Goal: Task Accomplishment & Management: Manage account settings

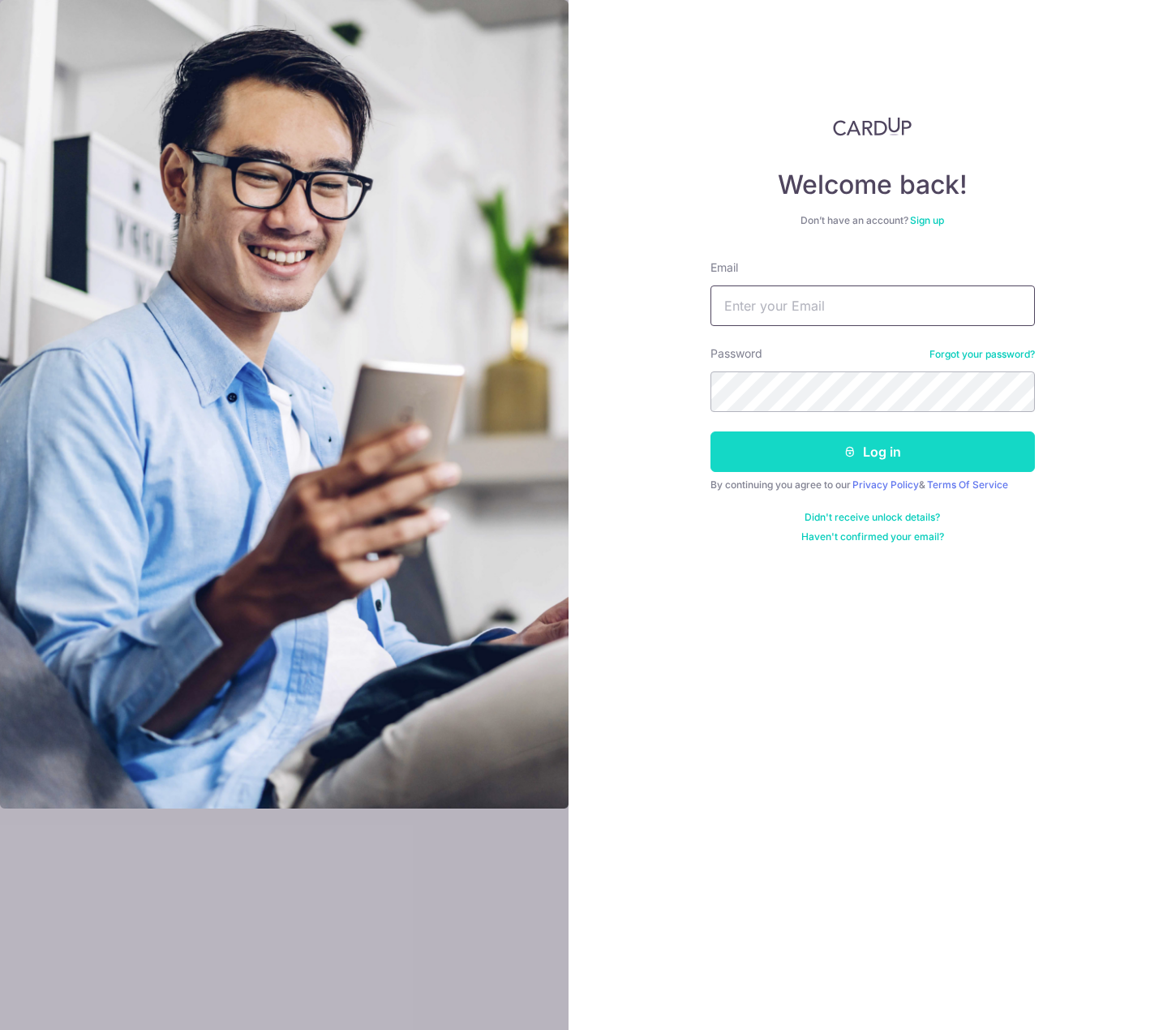
type input "[EMAIL_ADDRESS][DOMAIN_NAME]"
click at [846, 457] on icon "submit" at bounding box center [850, 451] width 13 height 13
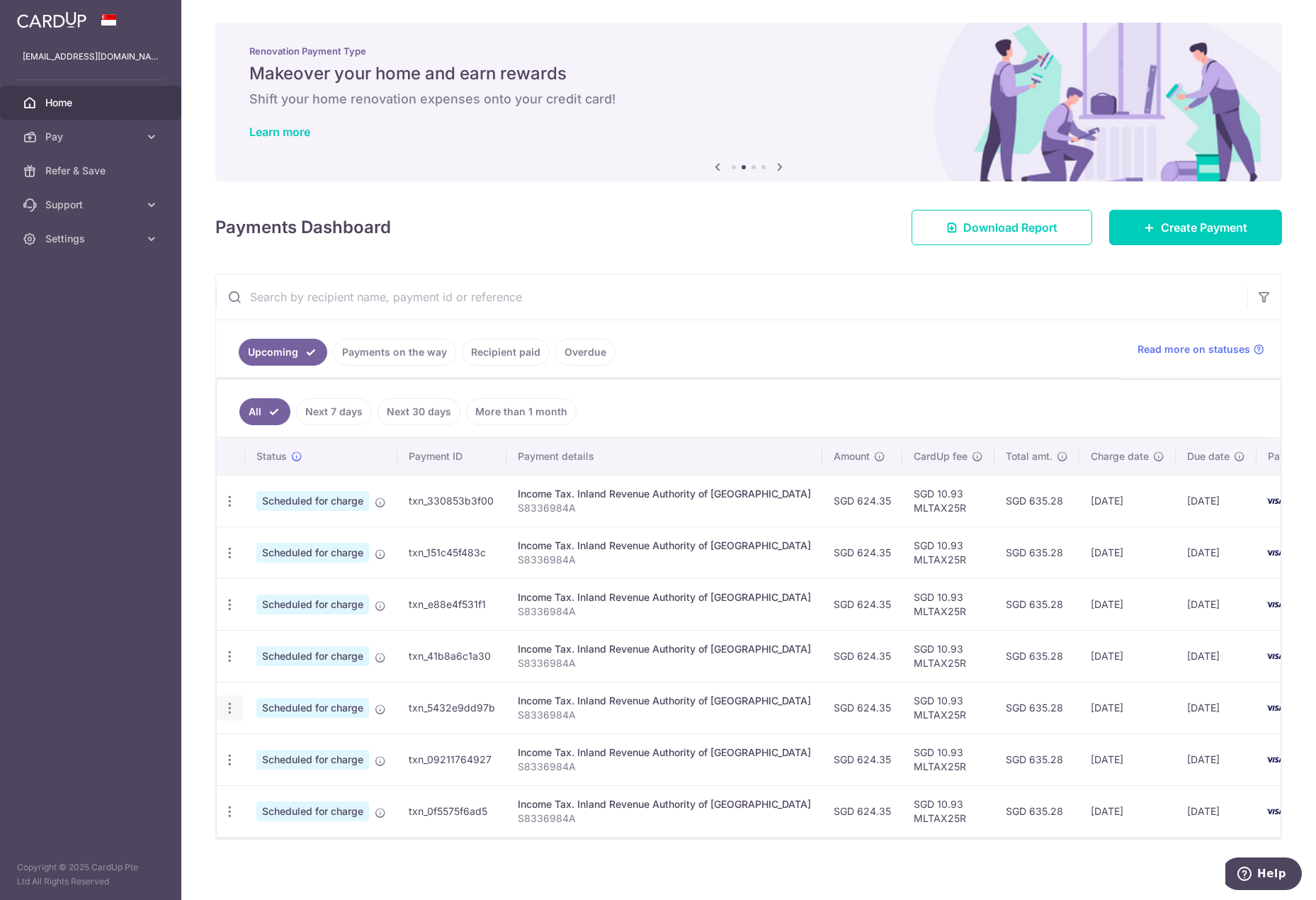
click at [228, 702] on icon "button" at bounding box center [229, 708] width 15 height 15
click at [301, 741] on span "Update payment" at bounding box center [305, 747] width 97 height 17
radio input "true"
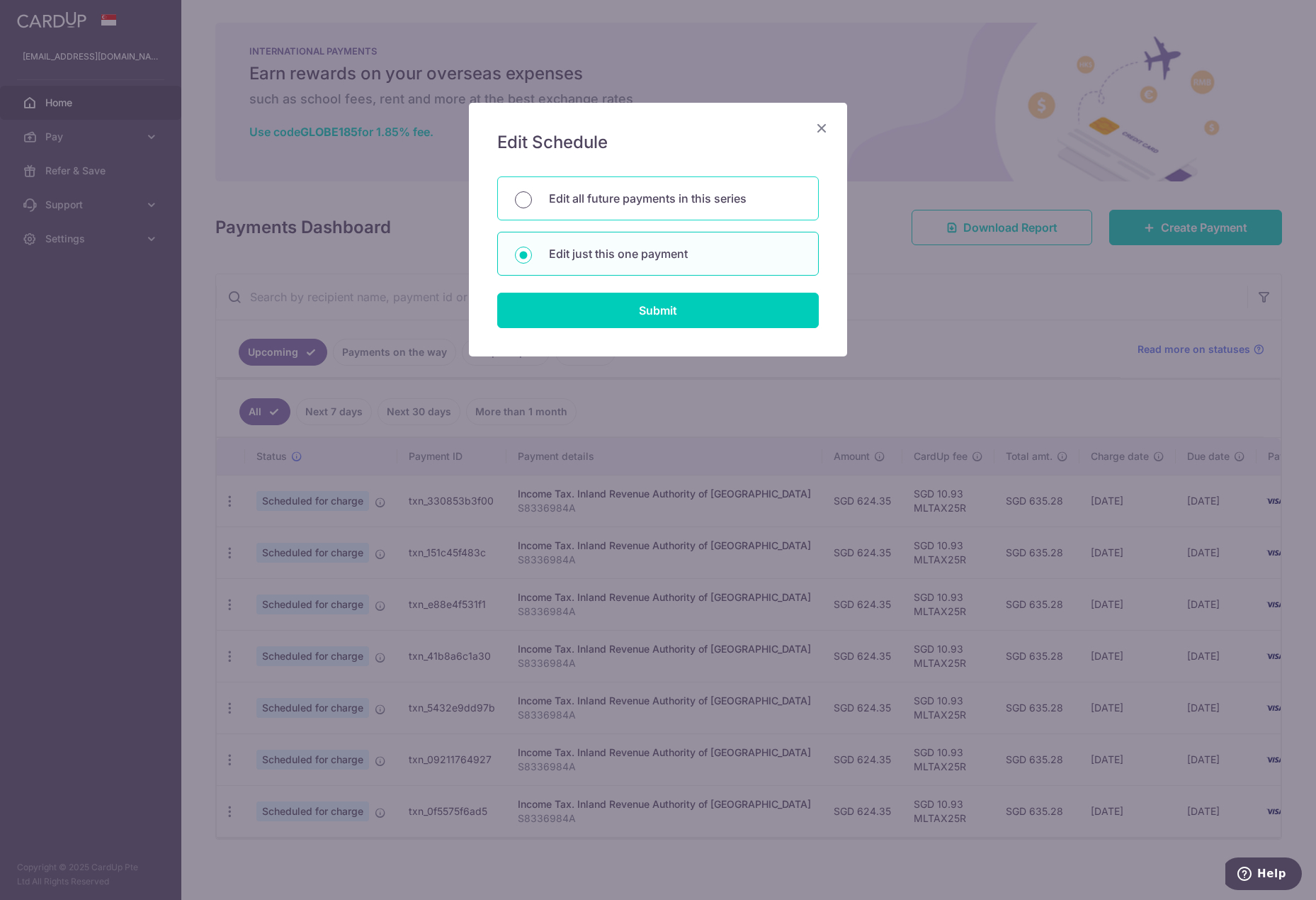
click at [521, 199] on input "Edit all future payments in this series" at bounding box center [524, 200] width 17 height 17
radio input "true"
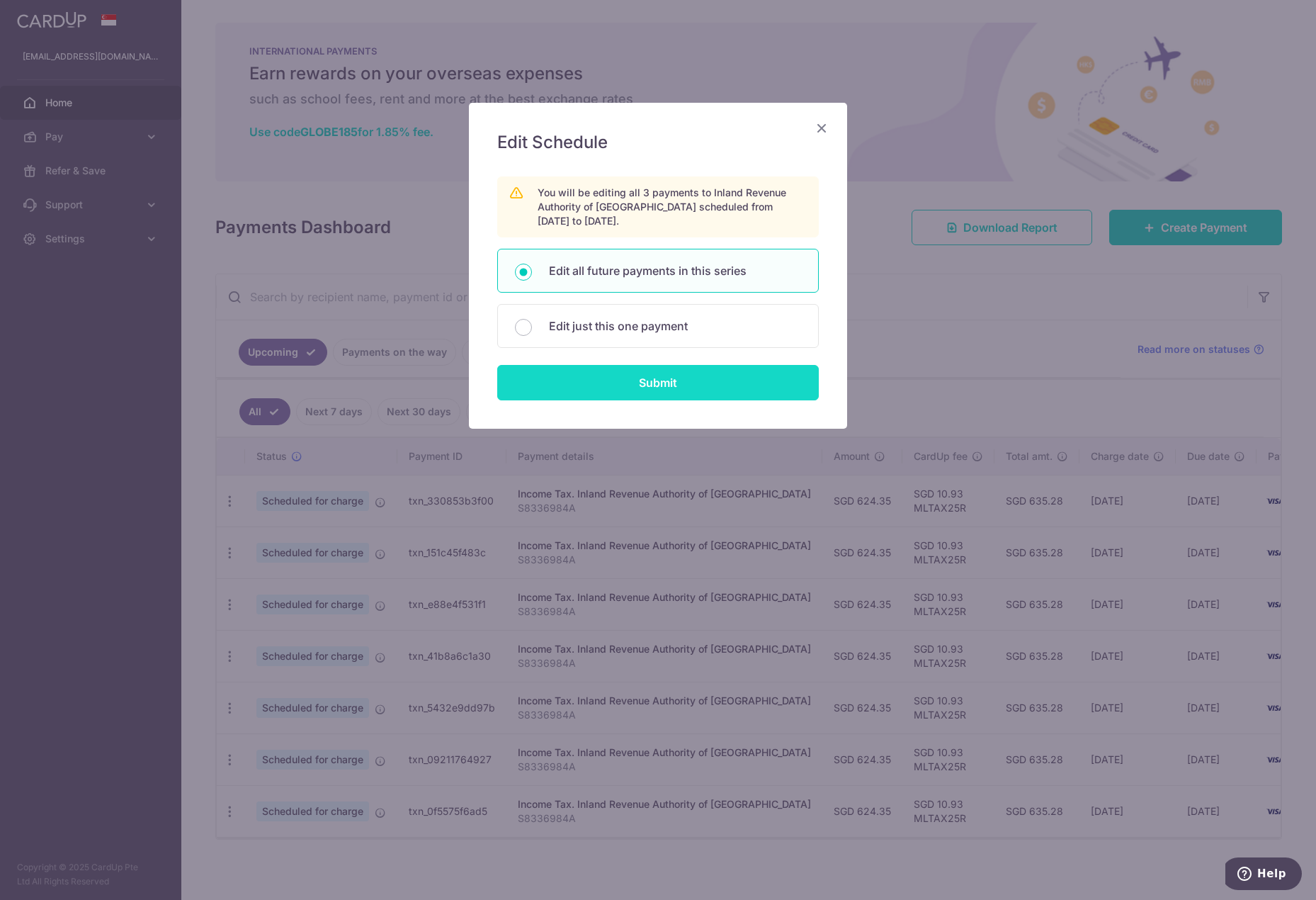
click at [692, 385] on input "Submit" at bounding box center [658, 382] width 322 height 35
radio input "true"
type input "624.35"
type input "S8336984A"
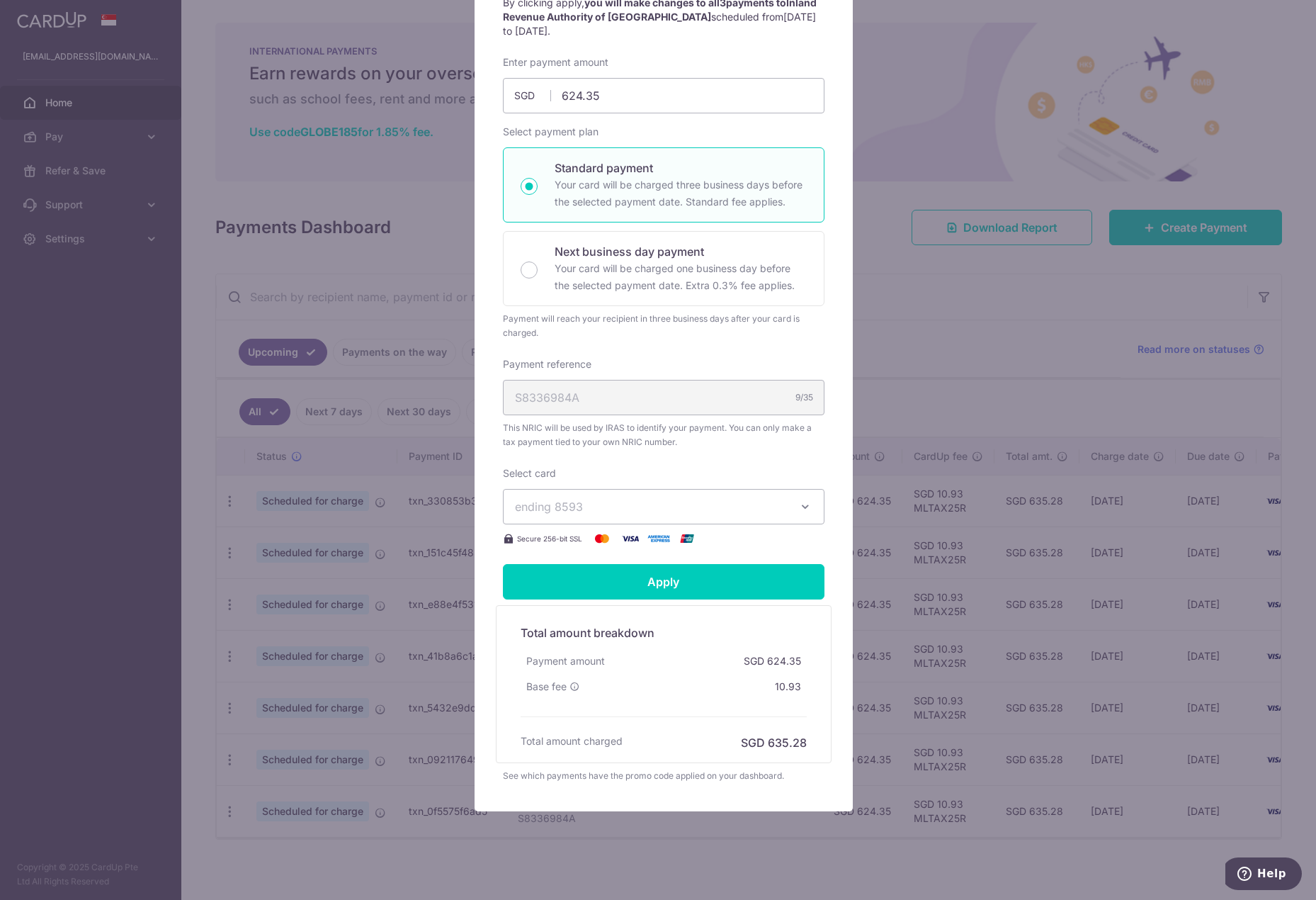
scroll to position [174, 0]
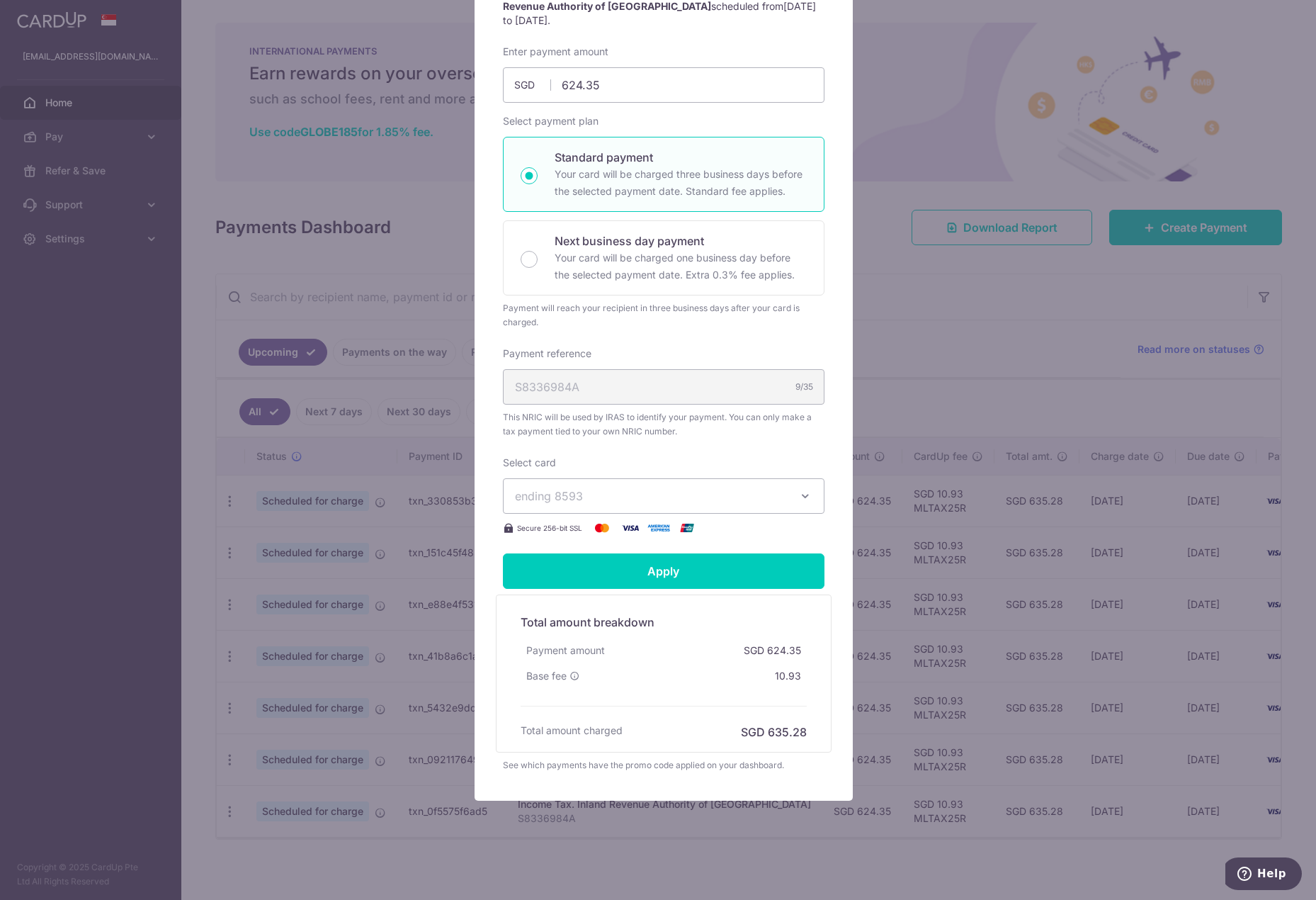
click at [738, 490] on span "ending 8593" at bounding box center [651, 496] width 272 height 17
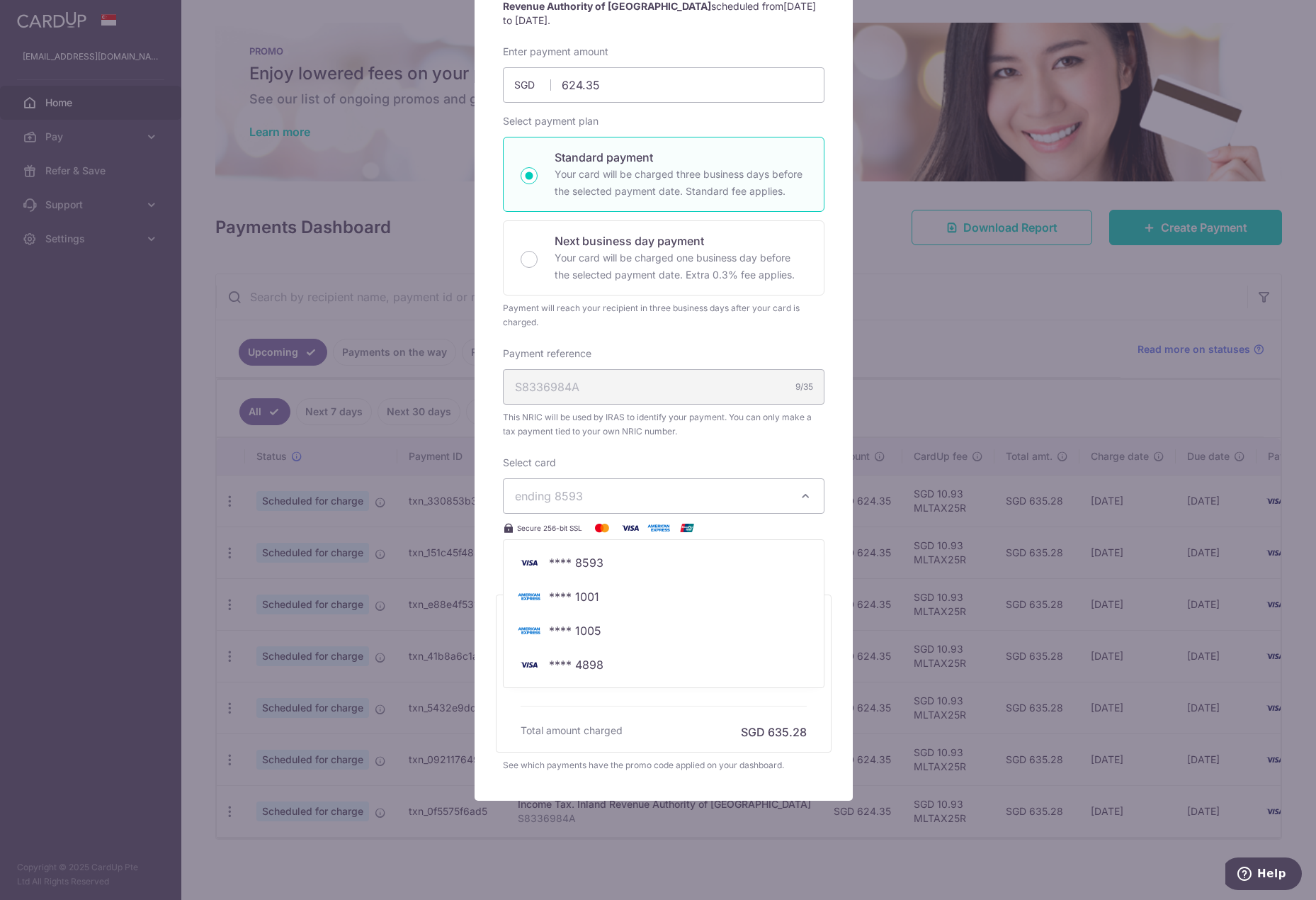
click at [711, 461] on div "Select card ending 8593 **** 8593 **** 1001 **** 1005 **** 4898 Secure 256-bit …" at bounding box center [663, 496] width 322 height 81
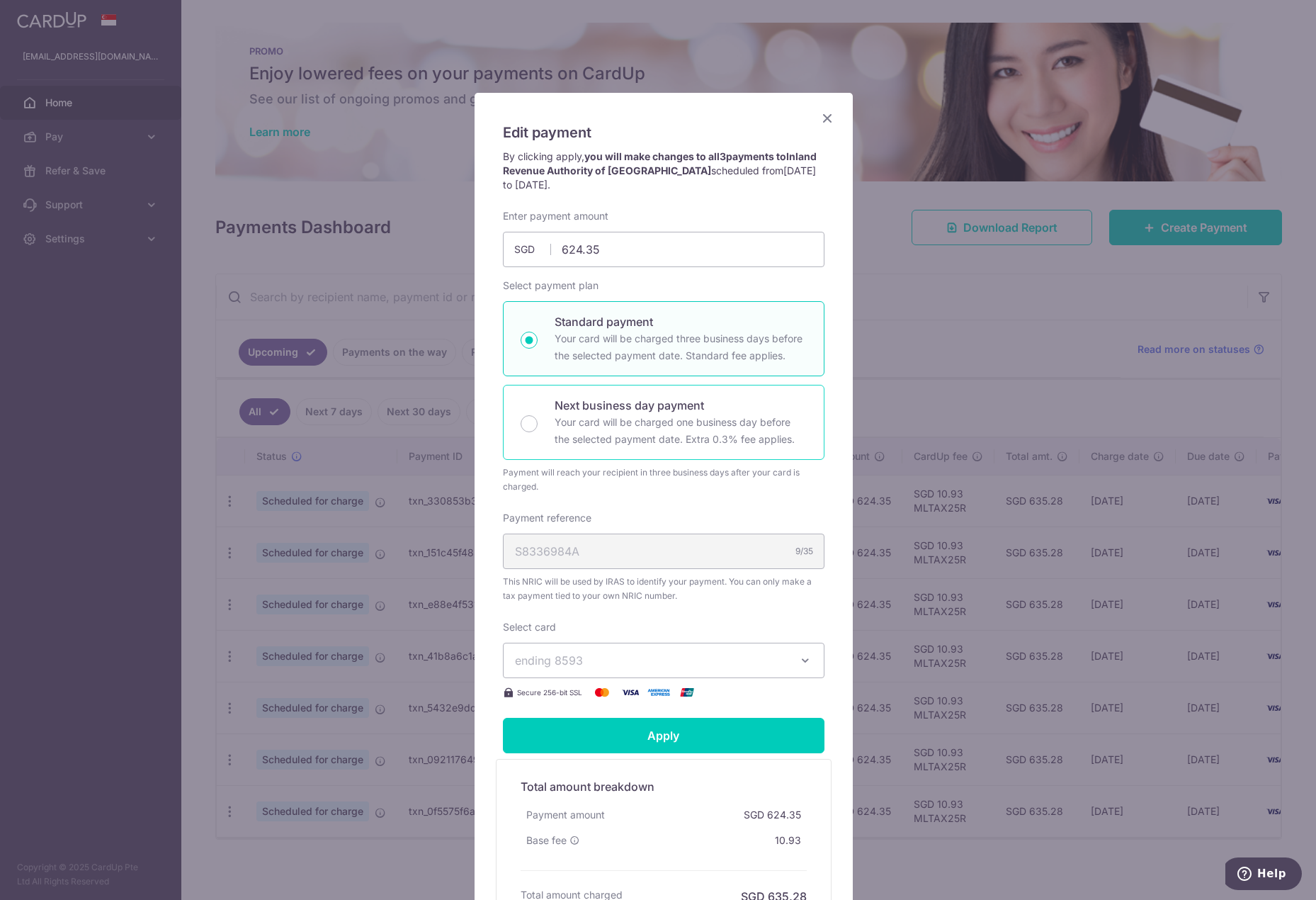
scroll to position [0, 0]
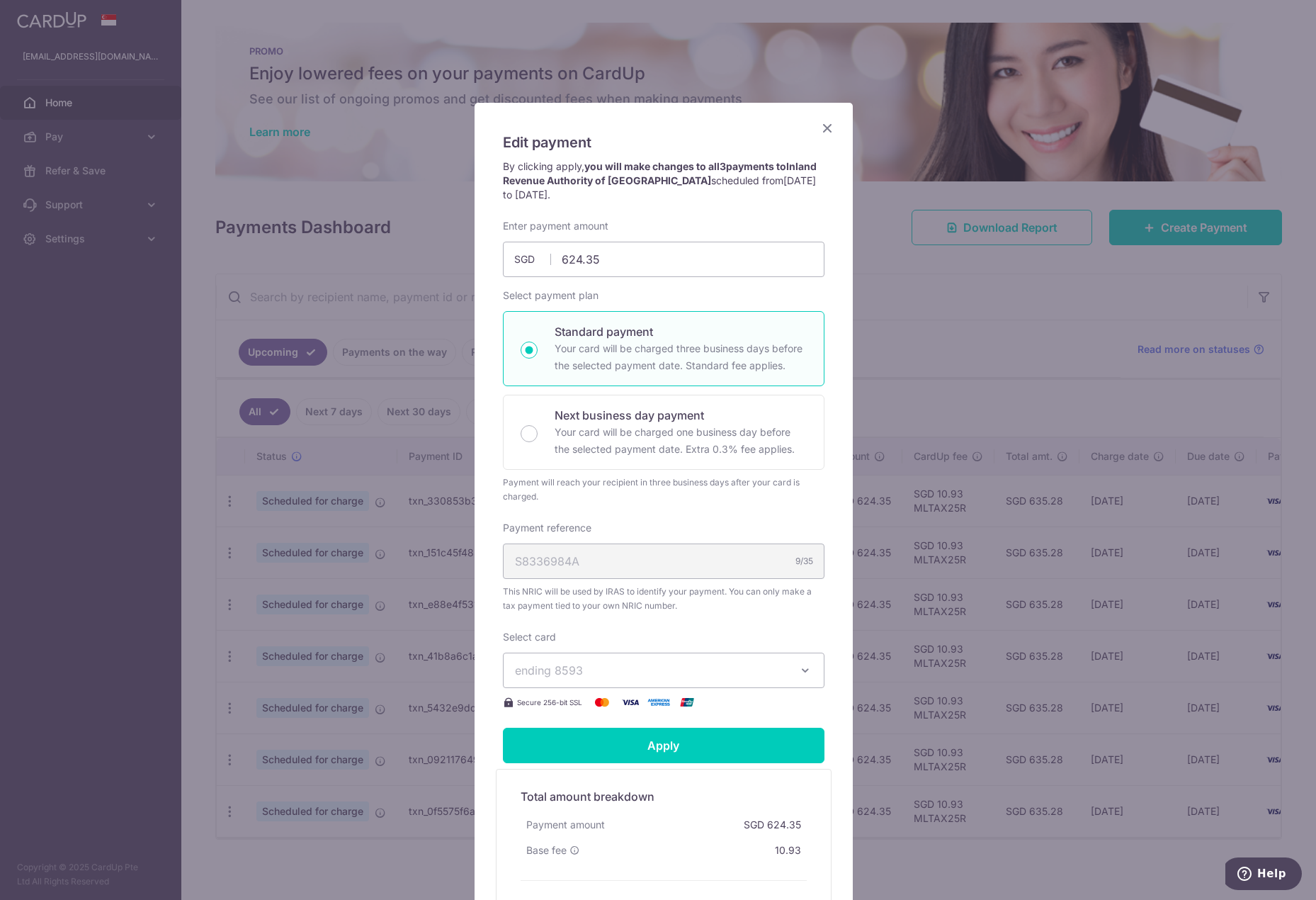
click at [829, 125] on icon "Close" at bounding box center [828, 128] width 17 height 18
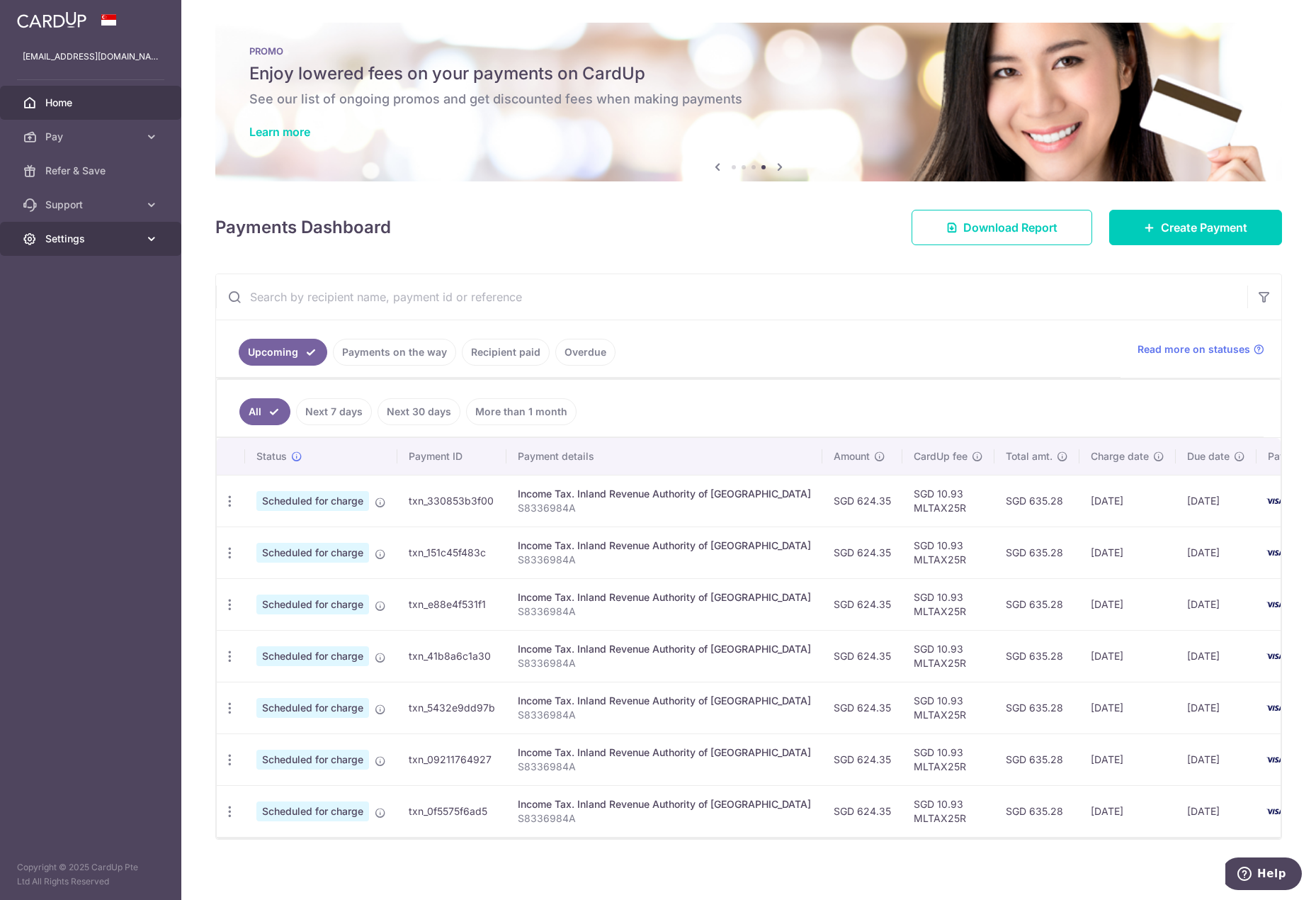
click at [97, 241] on span "Settings" at bounding box center [92, 239] width 93 height 14
click at [71, 300] on span "Logout" at bounding box center [92, 307] width 93 height 14
